Goal: Entertainment & Leisure: Consume media (video, audio)

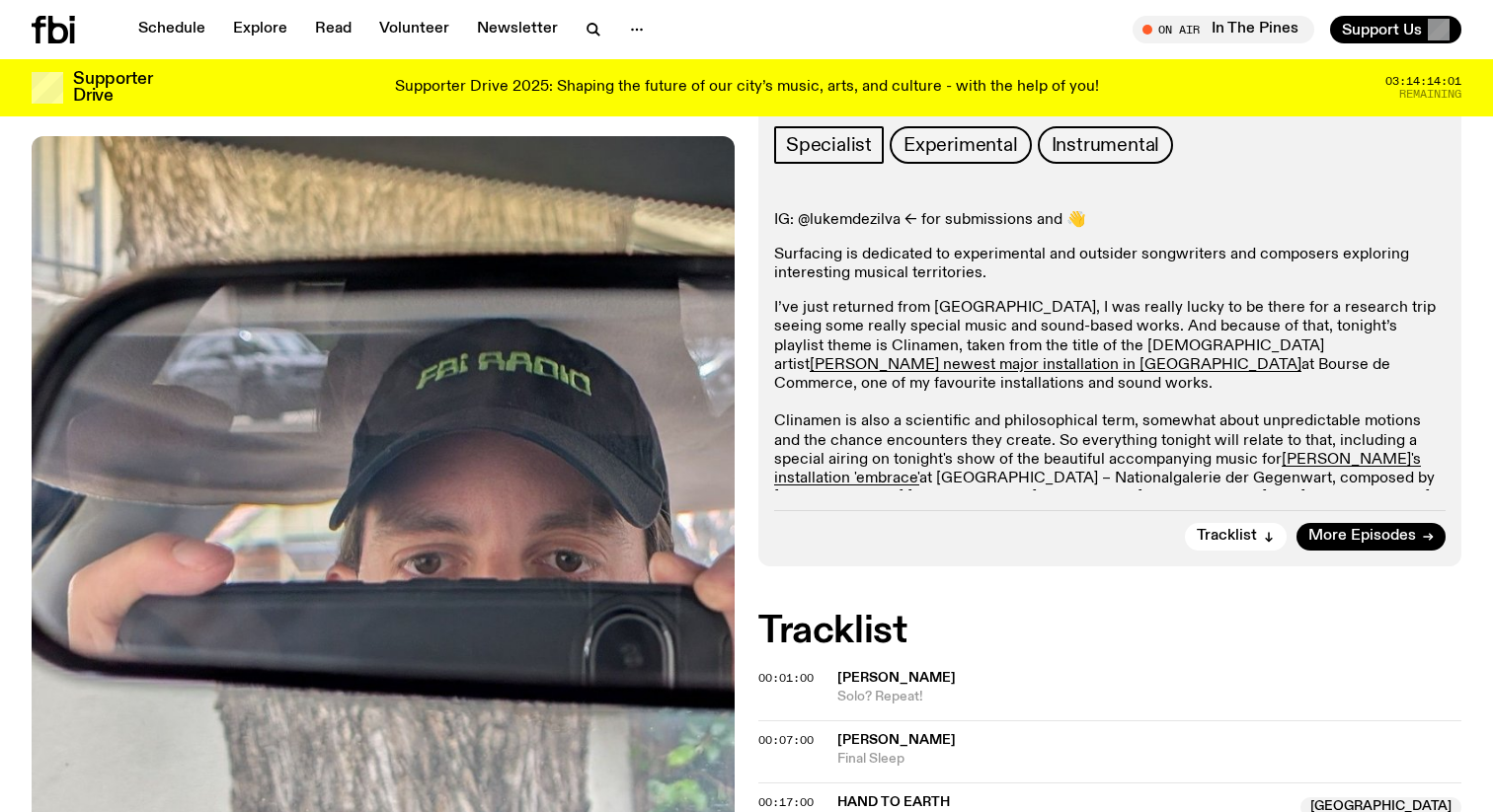
scroll to position [307, 0]
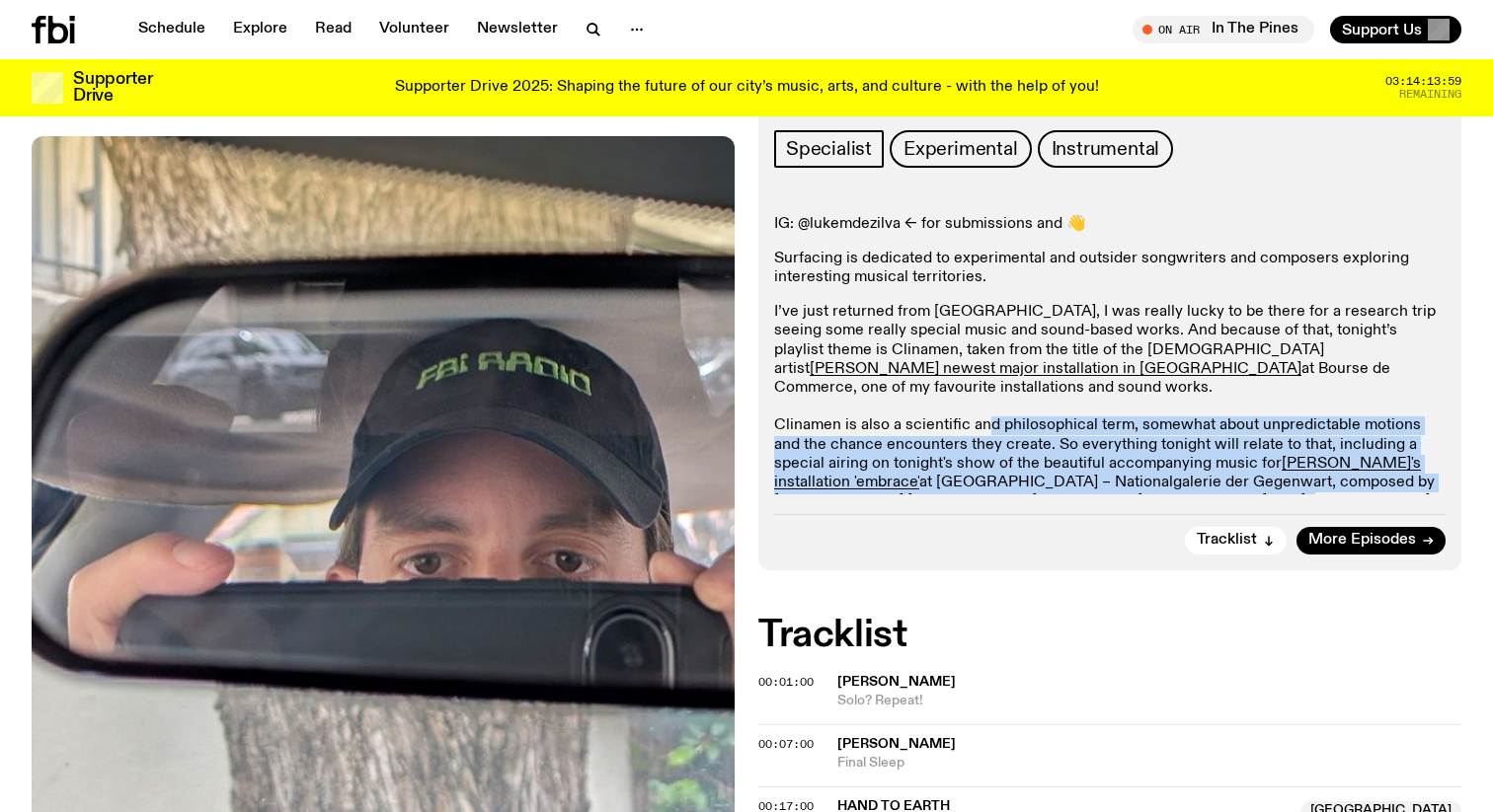
drag, startPoint x: 986, startPoint y: 414, endPoint x: 1092, endPoint y: 474, distance: 121.8
click at [1092, 474] on p "I’ve just returned from [GEOGRAPHIC_DATA], I was really lucky to be there for a…" at bounding box center [1110, 416] width 671 height 227
drag, startPoint x: 1143, startPoint y: 474, endPoint x: 930, endPoint y: 415, distance: 221.0
click at [927, 415] on p "I’ve just returned from [GEOGRAPHIC_DATA], I was really lucky to be there for a…" at bounding box center [1110, 416] width 671 height 227
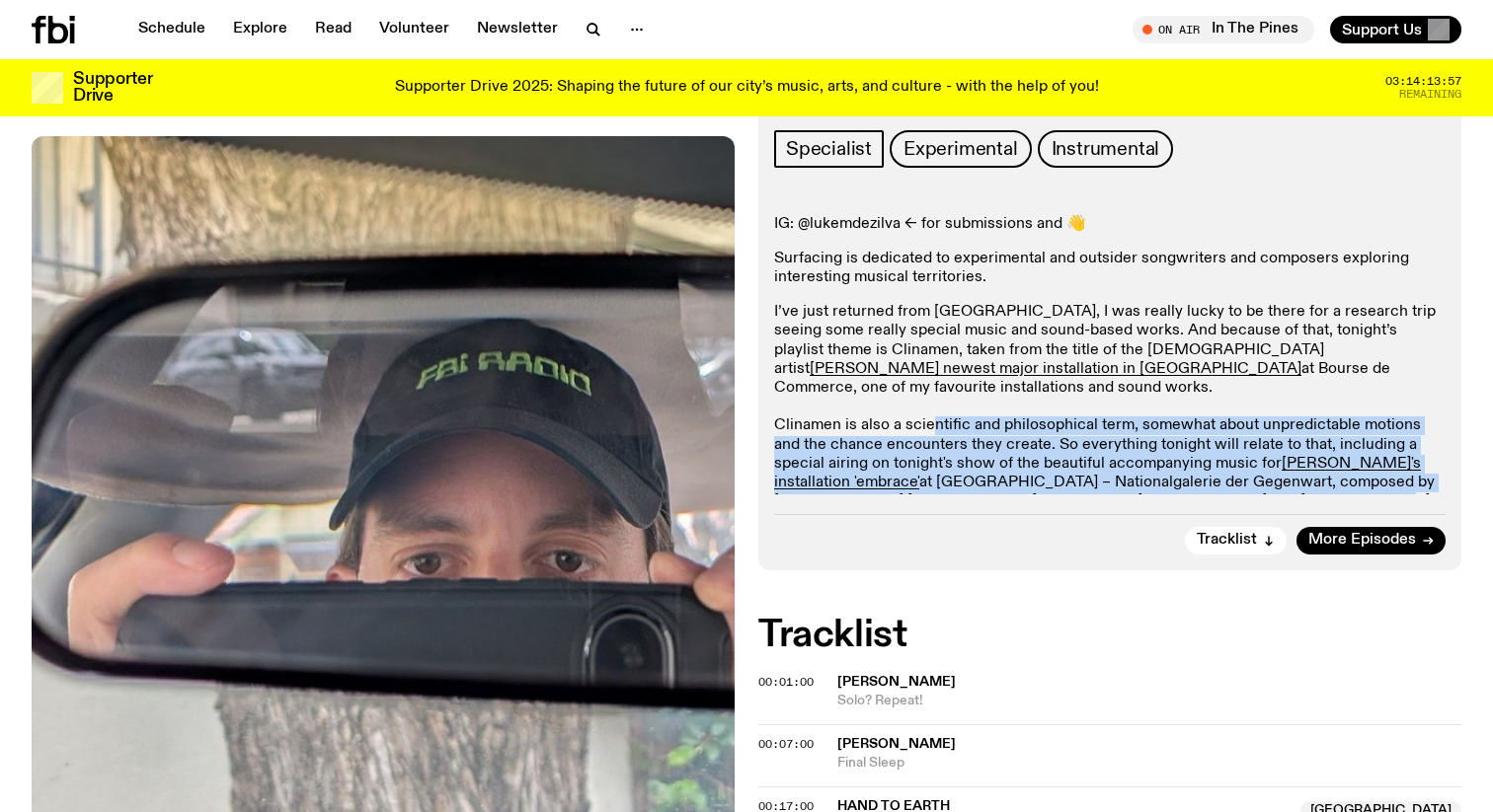
click at [930, 415] on p "I’ve just returned from [GEOGRAPHIC_DATA], I was really lucky to be there for a…" at bounding box center [1110, 416] width 671 height 227
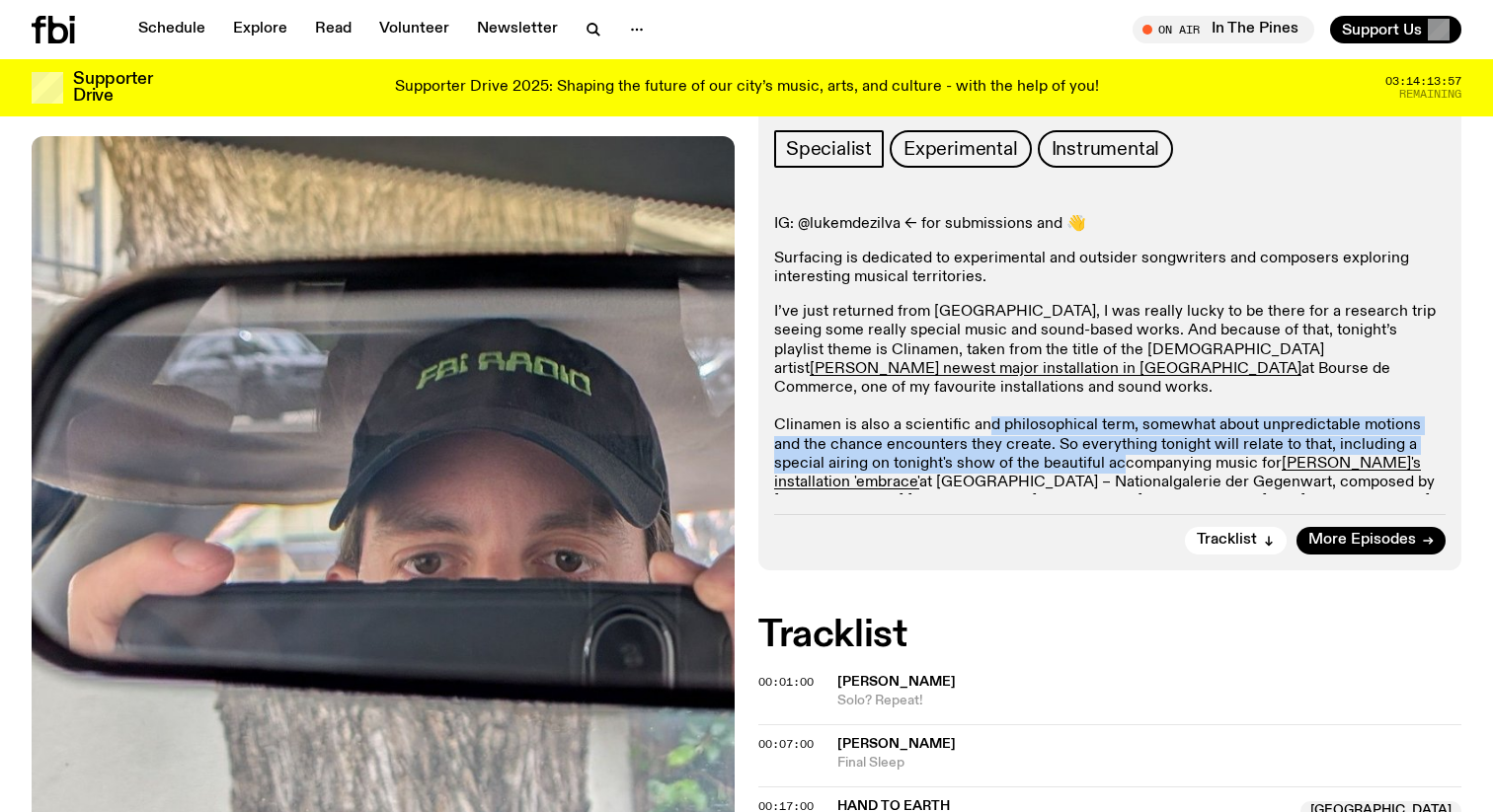
drag, startPoint x: 984, startPoint y: 408, endPoint x: 1061, endPoint y: 450, distance: 87.7
click at [1062, 450] on p "I’ve just returned from [GEOGRAPHIC_DATA], I was really lucky to be there for a…" at bounding box center [1110, 416] width 671 height 227
click at [1061, 450] on p "I’ve just returned from [GEOGRAPHIC_DATA], I was really lucky to be there for a…" at bounding box center [1110, 416] width 671 height 227
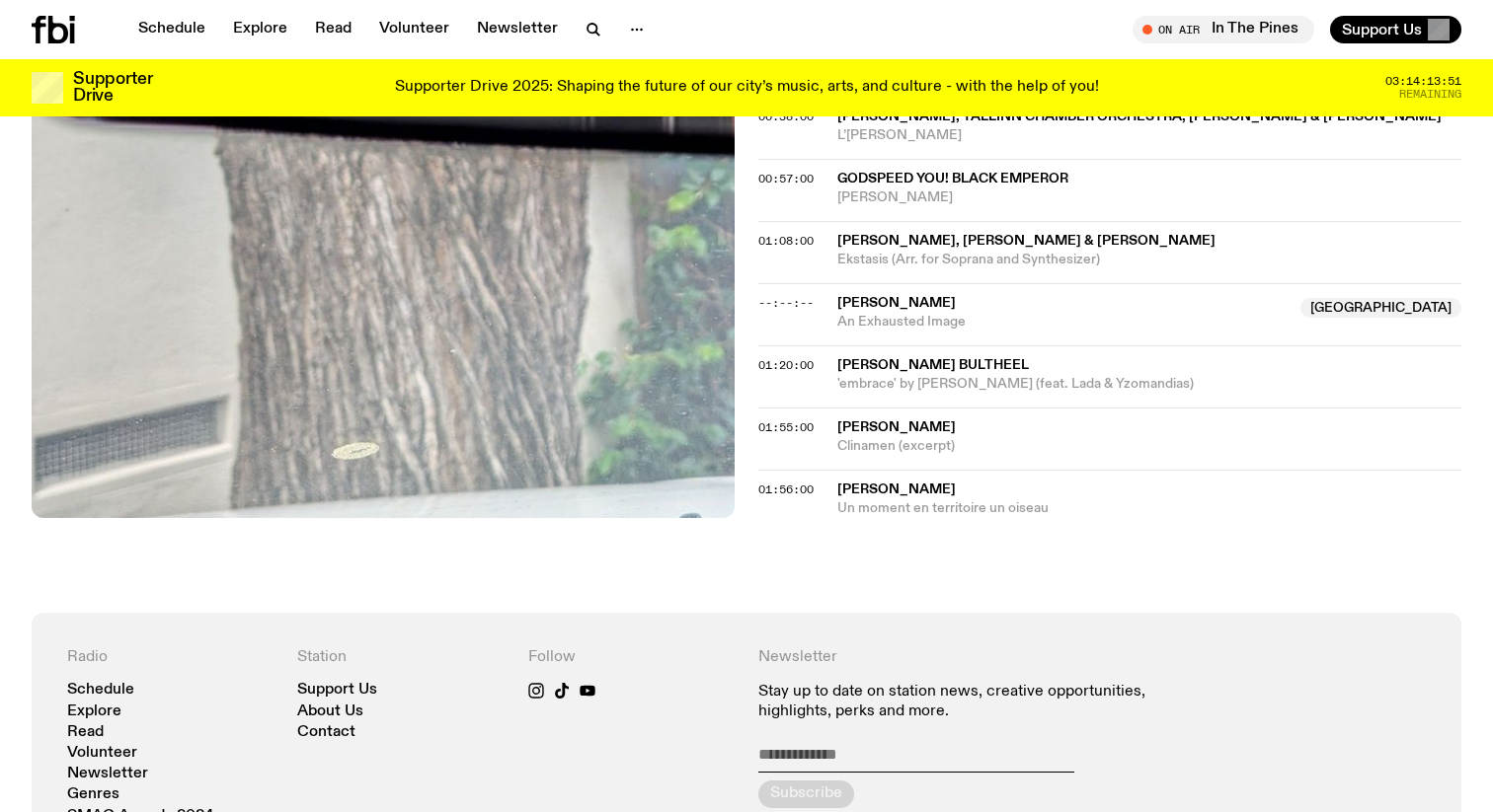
scroll to position [0, 0]
